Goal: Task Accomplishment & Management: Manage account settings

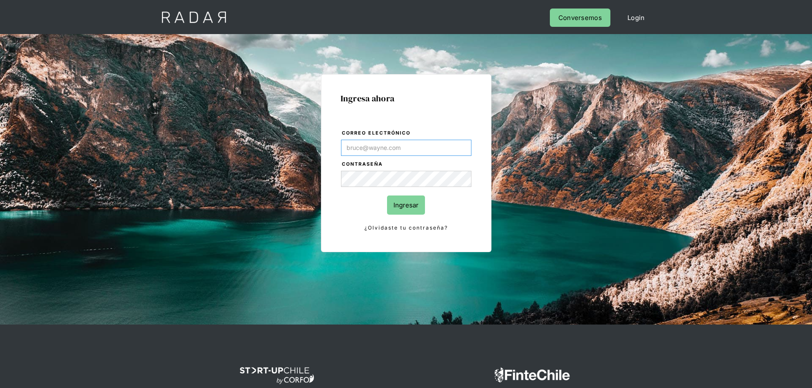
type input "[PERSON_NAME][EMAIL_ADDRESS][PERSON_NAME][DOMAIN_NAME]"
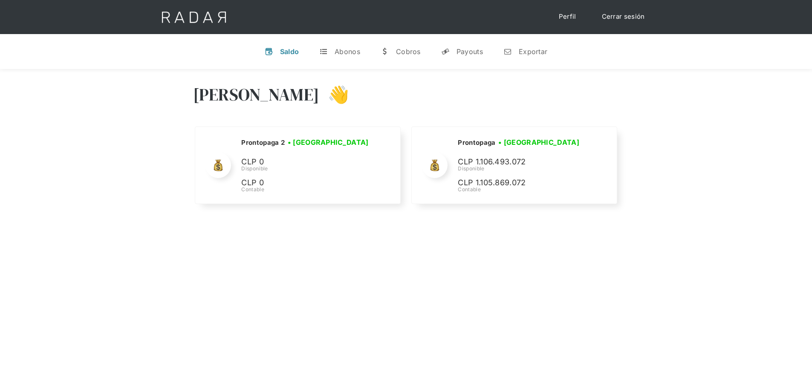
click at [649, 124] on div "[PERSON_NAME] 👋 Cargando tus cuentas... Nombre de la empresa • [GEOGRAPHIC_DATA…" at bounding box center [406, 145] width 812 height 153
